Goal: Check status

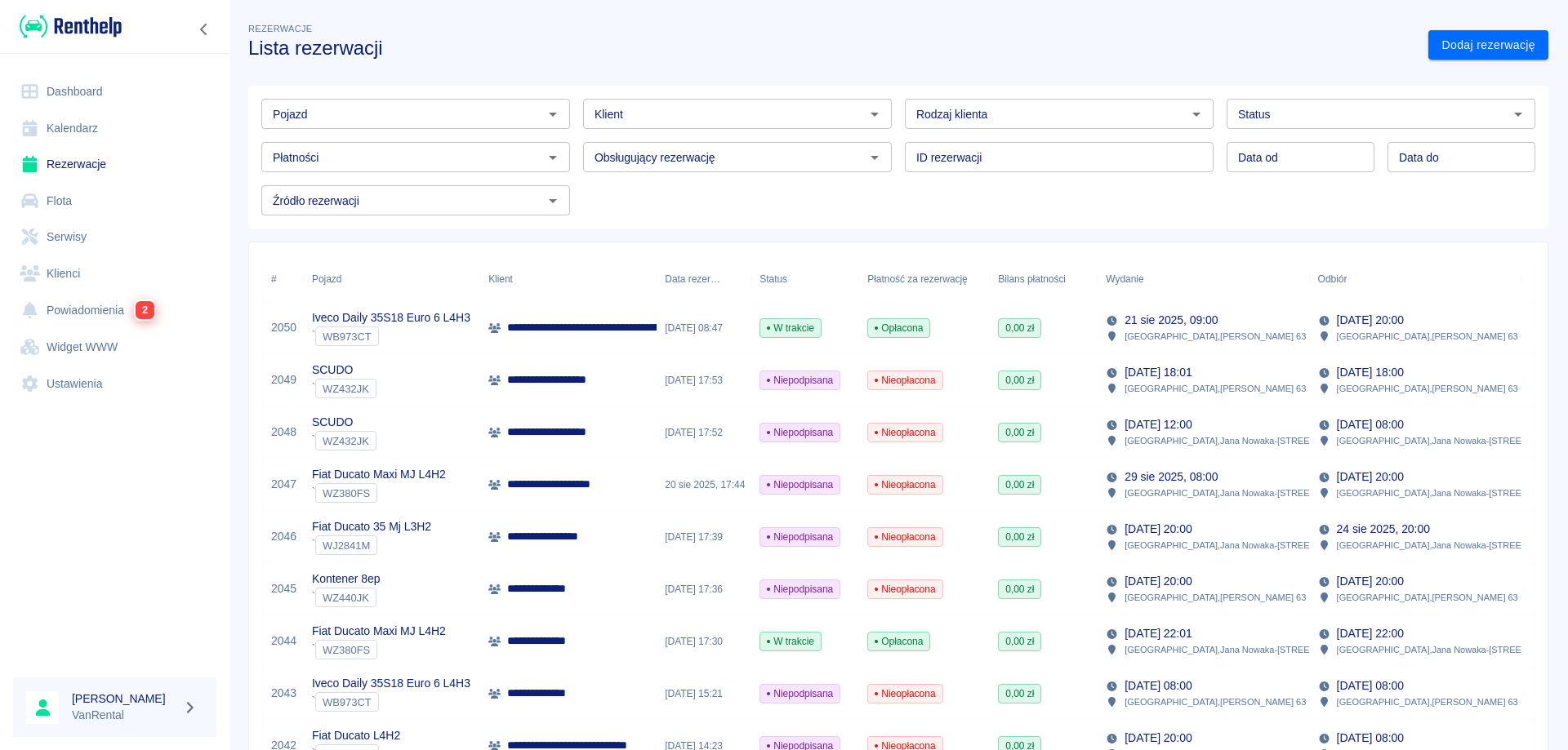
click at [136, 134] on link "Kalendarz" at bounding box center [115, 128] width 204 height 36
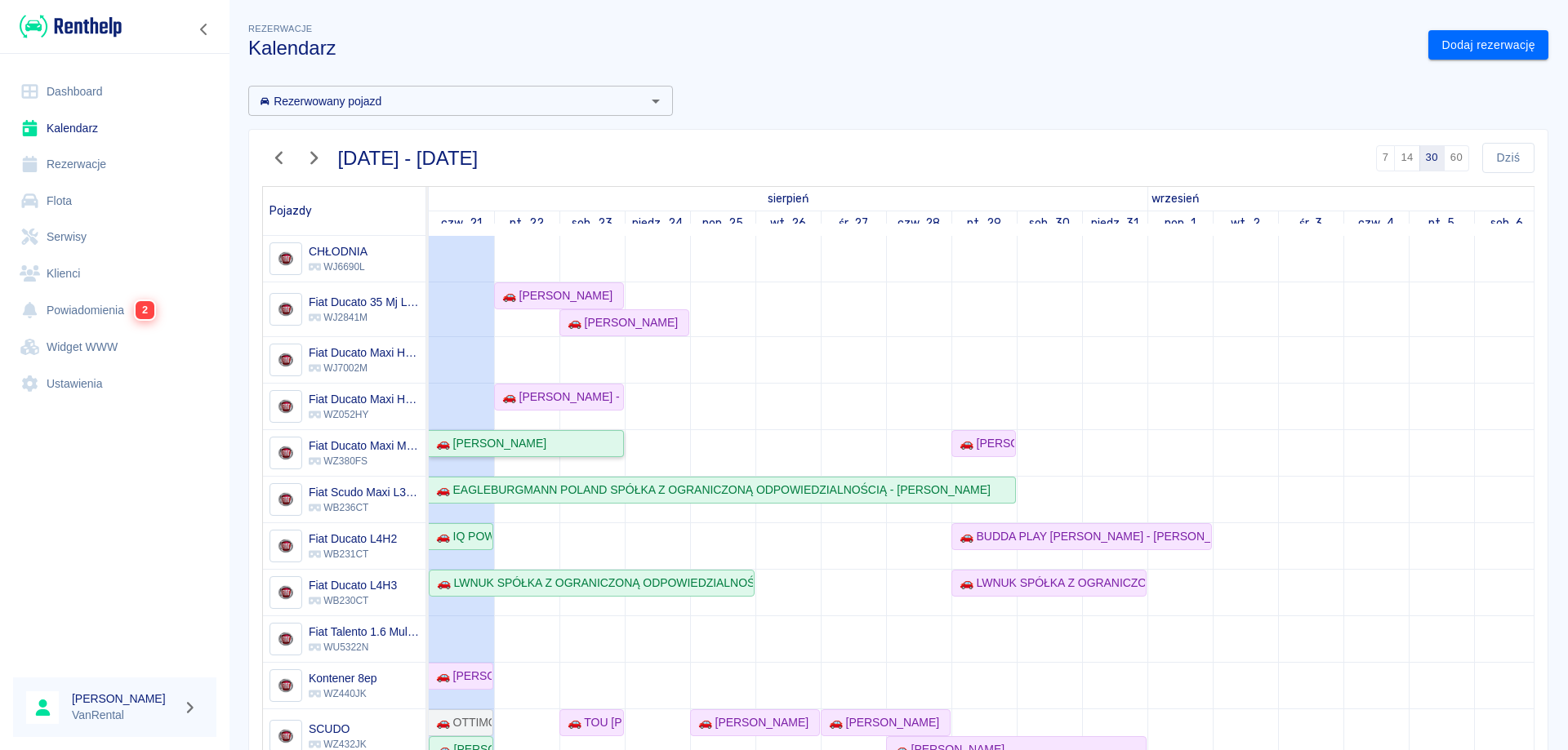
click at [594, 442] on div "🚗 [PERSON_NAME]" at bounding box center [526, 443] width 193 height 17
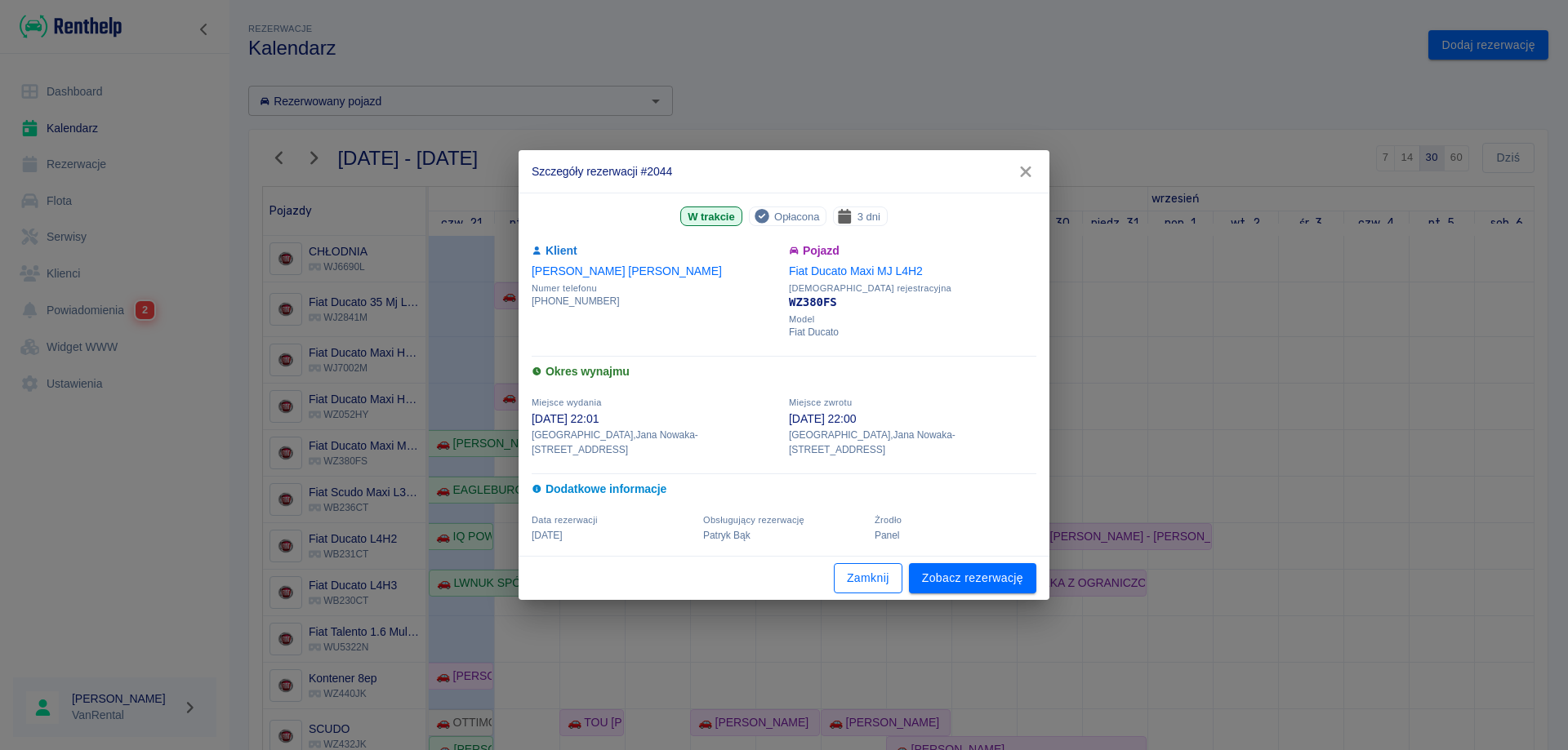
click at [865, 568] on button "Zamknij" at bounding box center [867, 578] width 68 height 30
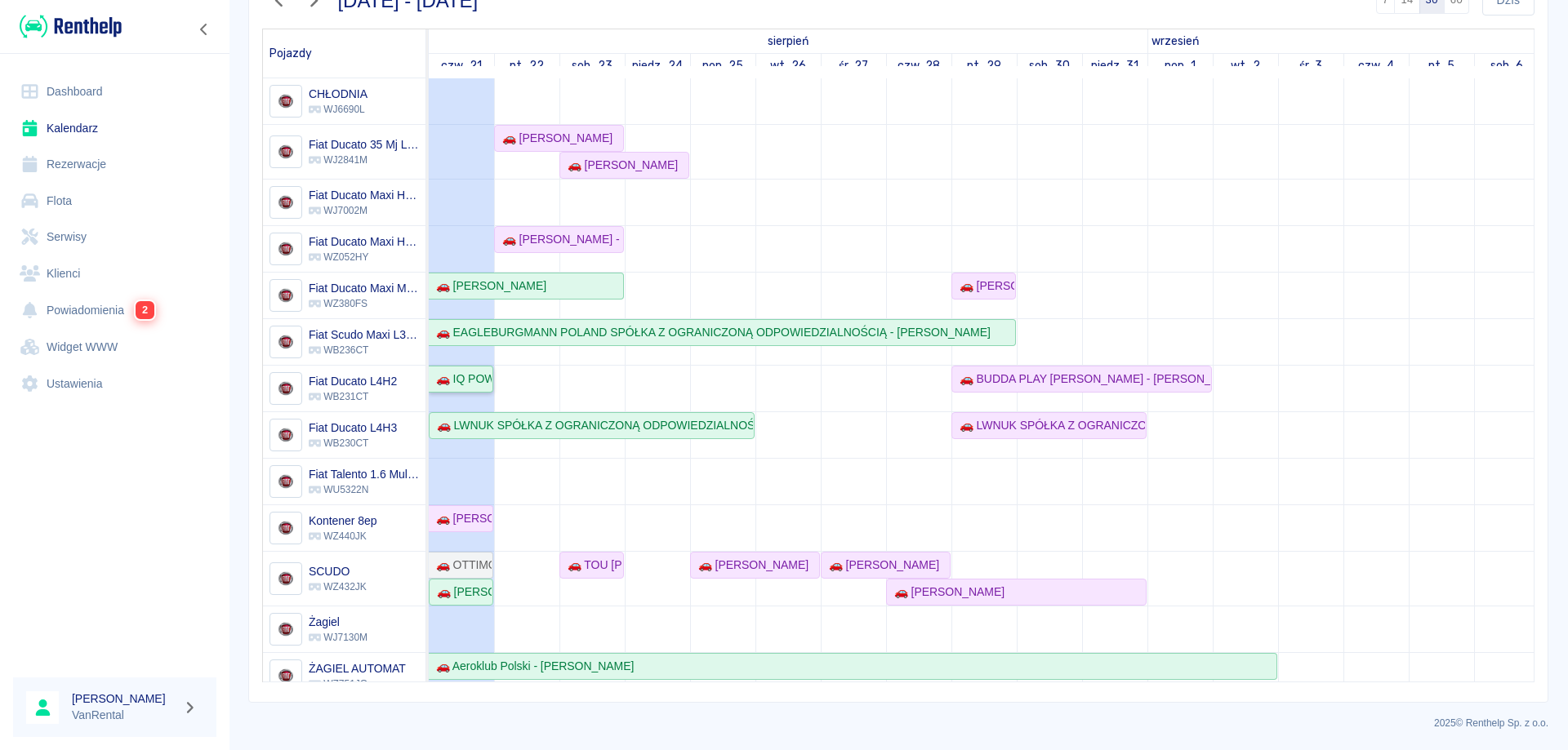
click at [477, 381] on div "🚗 IQ POWER [PERSON_NAME] - [PERSON_NAME]" at bounding box center [461, 378] width 62 height 17
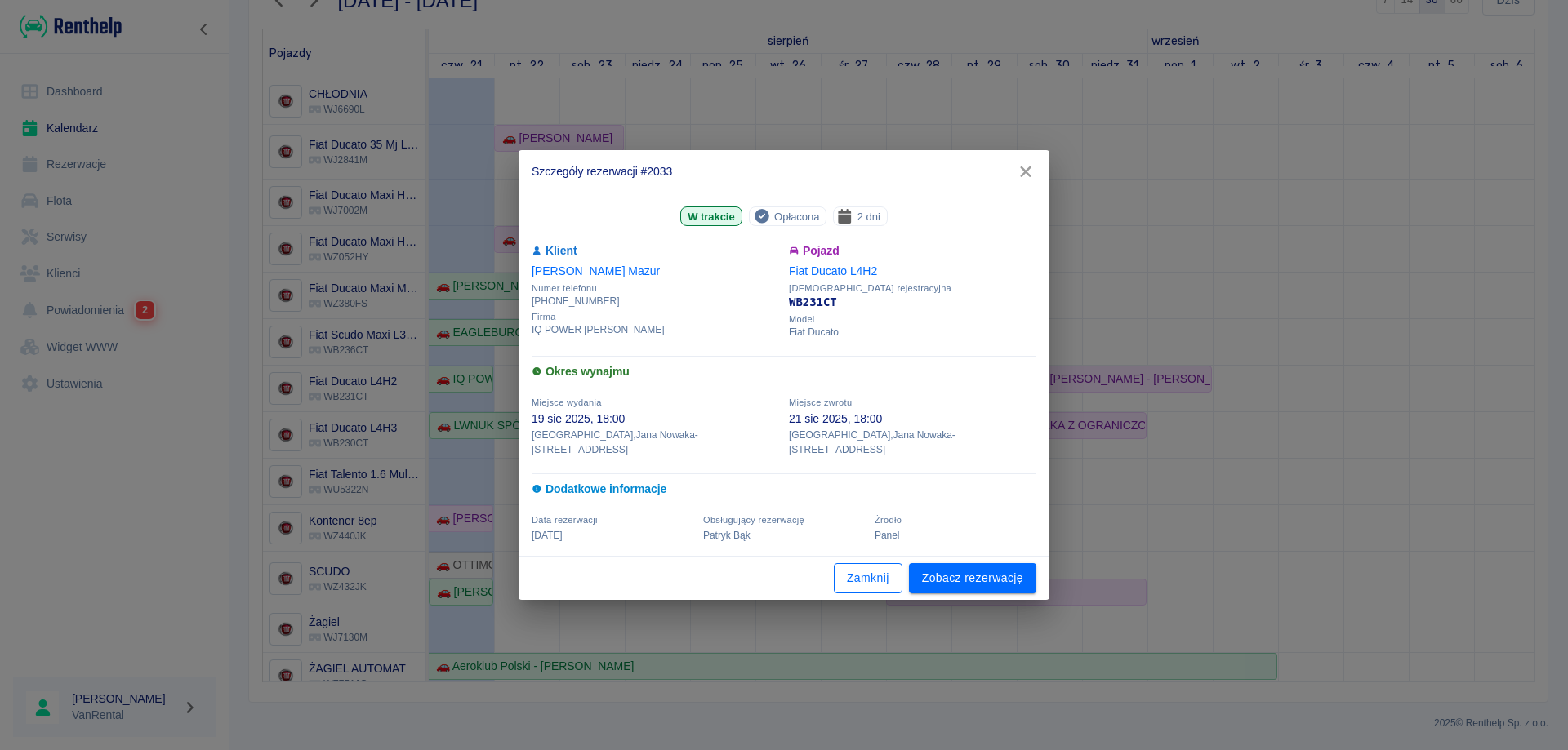
click at [863, 563] on button "Zamknij" at bounding box center [867, 578] width 68 height 30
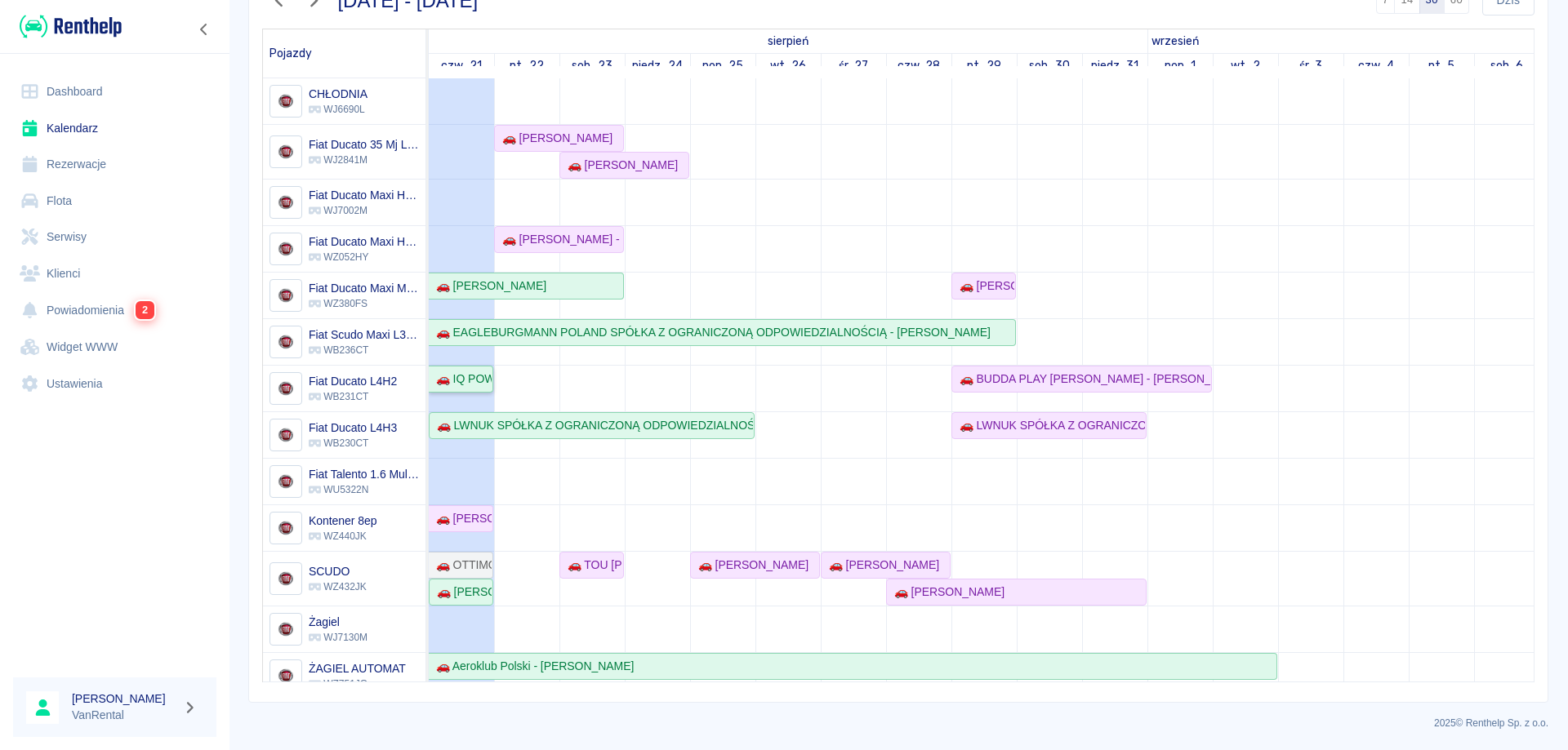
click at [470, 385] on div "🚗 IQ POWER [PERSON_NAME] - [PERSON_NAME]" at bounding box center [461, 378] width 62 height 17
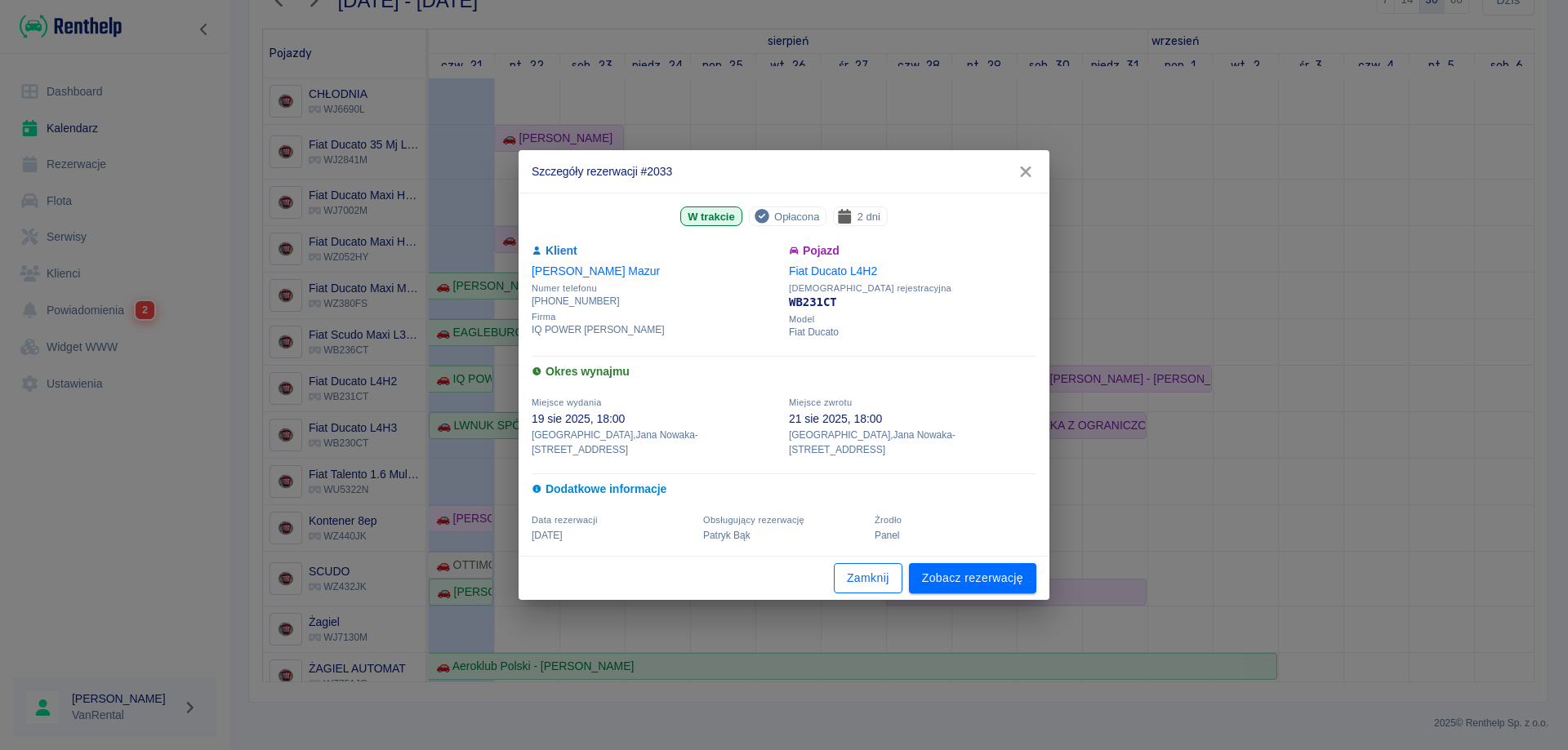
click at [872, 568] on button "Zamknij" at bounding box center [867, 578] width 68 height 30
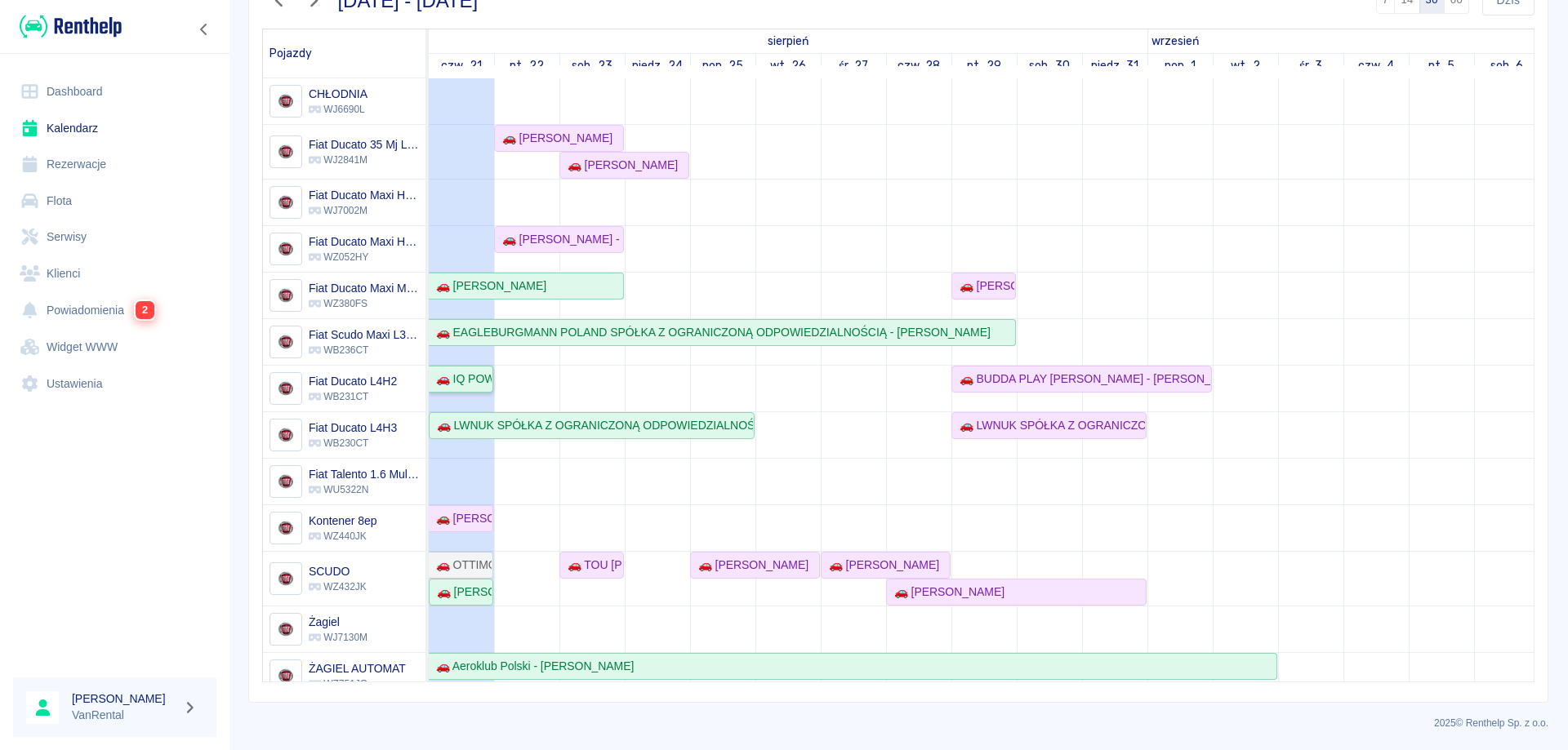
click at [461, 376] on div "🚗 IQ POWER [PERSON_NAME] - [PERSON_NAME]" at bounding box center [461, 378] width 62 height 17
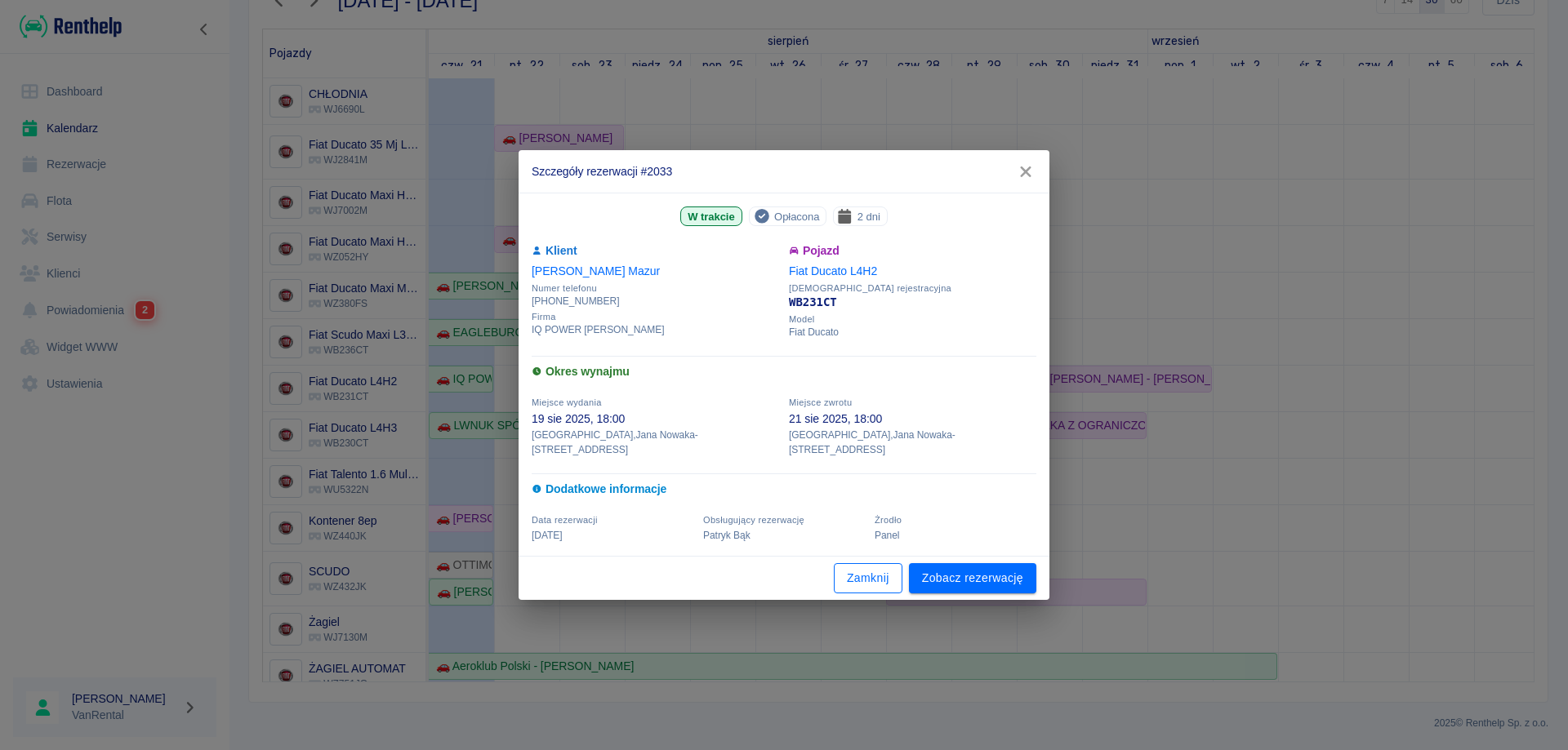
click at [877, 577] on button "Zamknij" at bounding box center [867, 578] width 68 height 30
